Goal: Task Accomplishment & Management: Use online tool/utility

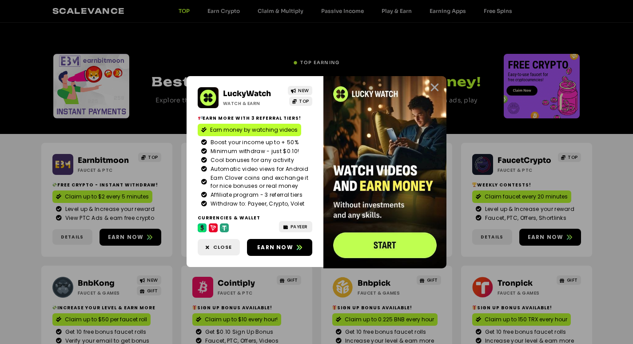
click at [437, 84] on icon "Close" at bounding box center [434, 87] width 11 height 11
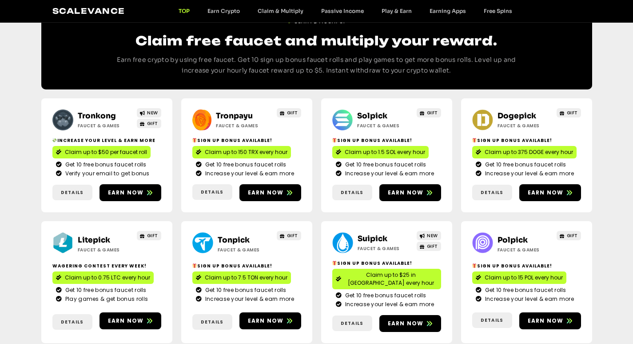
scroll to position [400, 0]
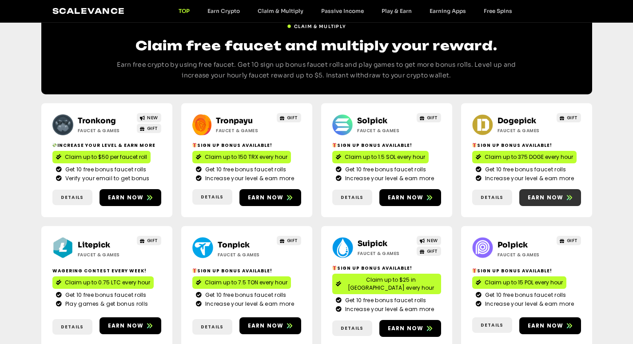
click at [553, 200] on span "Earn now" at bounding box center [546, 197] width 36 height 8
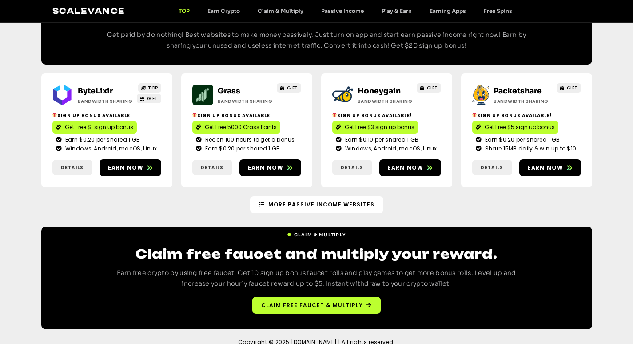
scroll to position [1038, 0]
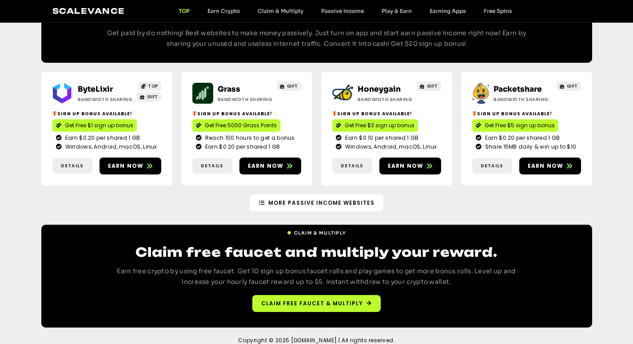
click at [348, 305] on div "Claim & Multiply Claim free faucet and multiply your reward. Earn free crypto b…" at bounding box center [316, 275] width 551 height 103
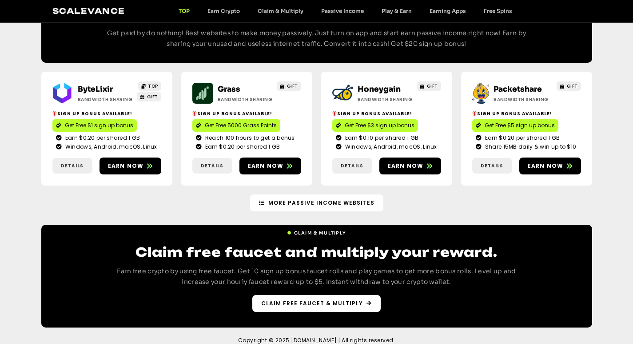
click at [349, 299] on link "Claim free faucet & multiply" at bounding box center [316, 303] width 128 height 17
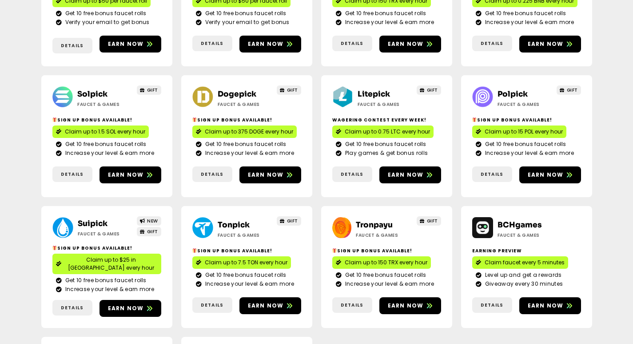
scroll to position [222, 0]
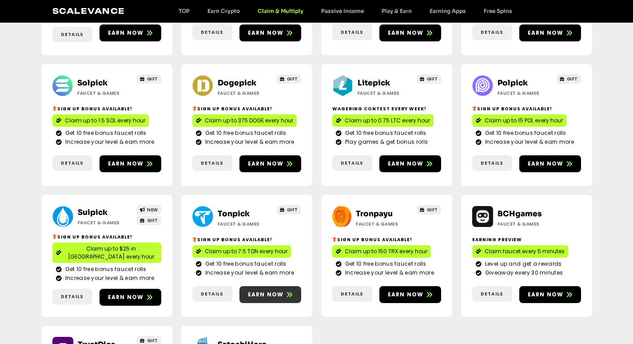
click at [285, 290] on span "Earn now" at bounding box center [271, 294] width 62 height 8
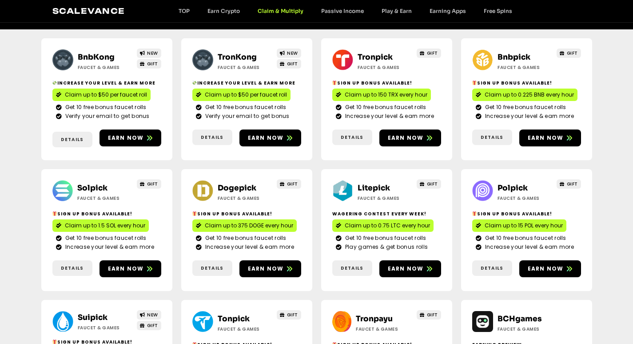
scroll to position [101, 0]
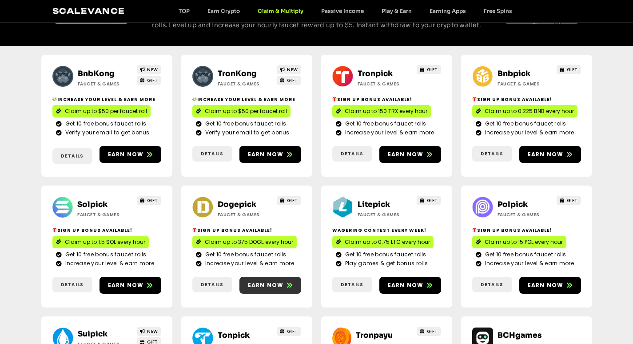
click at [275, 277] on link "Earn now" at bounding box center [271, 285] width 62 height 17
